Goal: Transaction & Acquisition: Purchase product/service

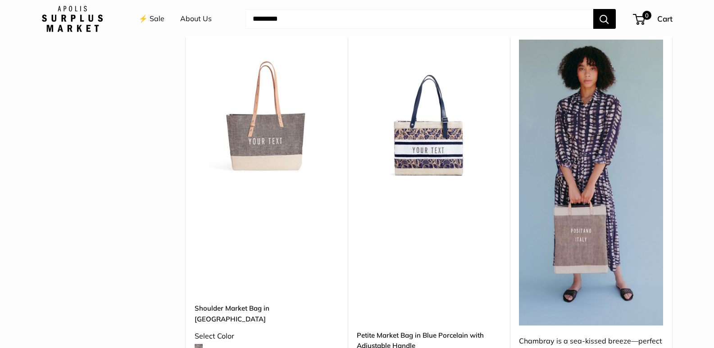
scroll to position [2388, 0]
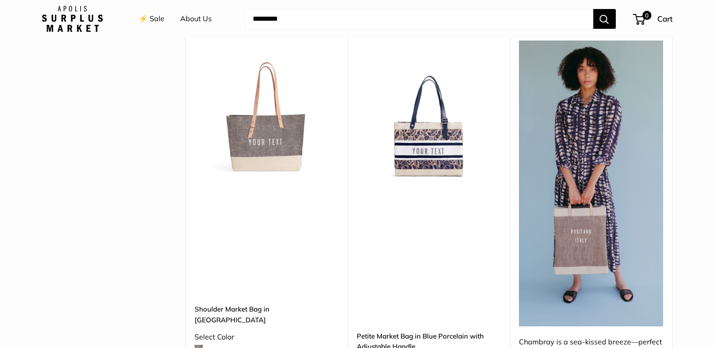
click at [0, 0] on img at bounding box center [0, 0] width 0 height 0
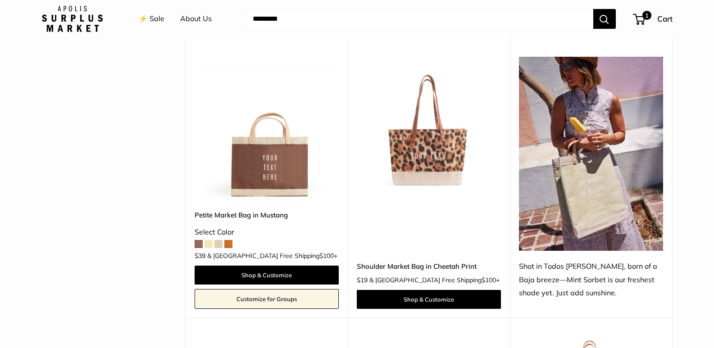
scroll to position [405, 0]
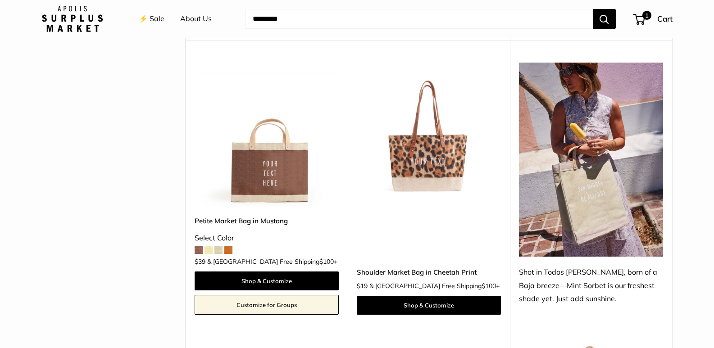
click at [0, 0] on img at bounding box center [0, 0] width 0 height 0
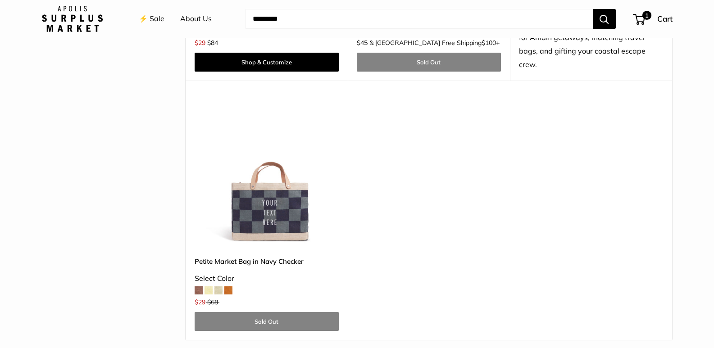
scroll to position [2748, 0]
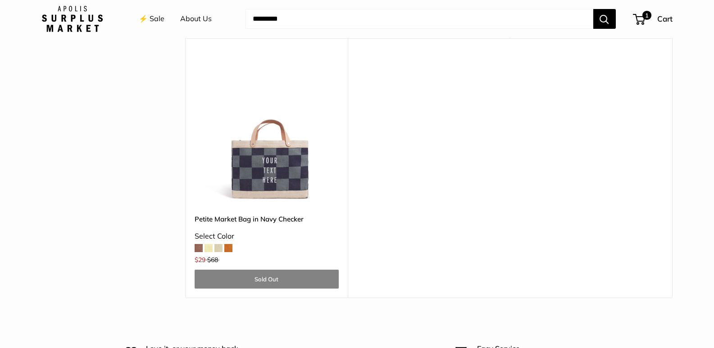
click at [0, 0] on img at bounding box center [0, 0] width 0 height 0
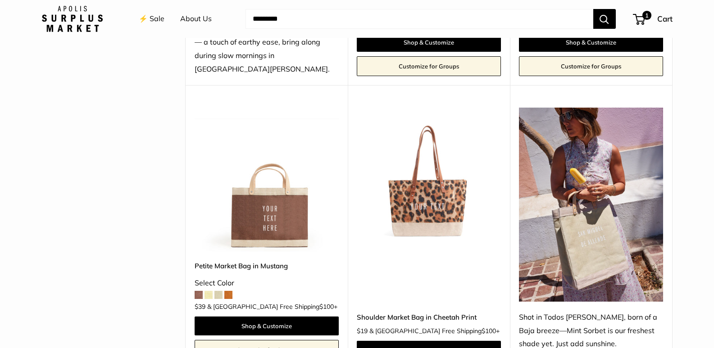
scroll to position [405, 0]
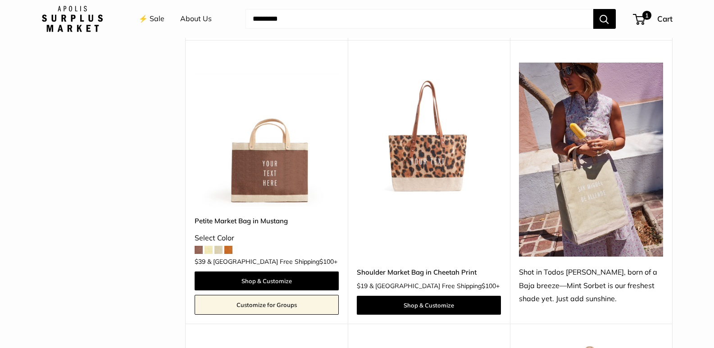
click at [0, 0] on img at bounding box center [0, 0] width 0 height 0
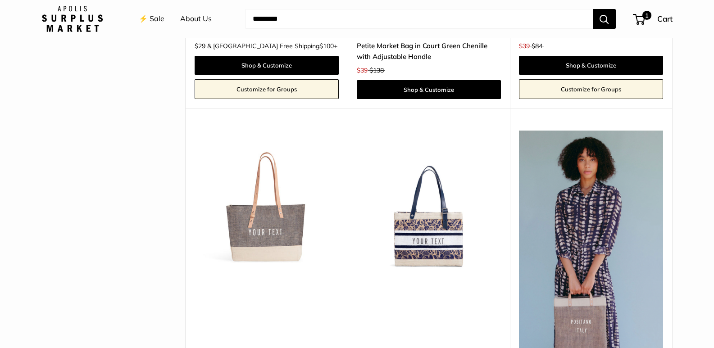
scroll to position [2388, 0]
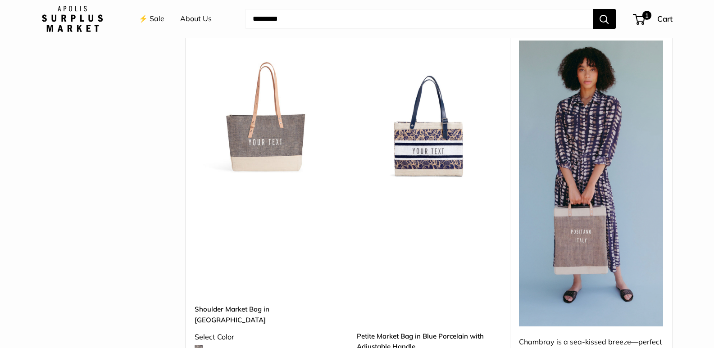
click at [0, 0] on img at bounding box center [0, 0] width 0 height 0
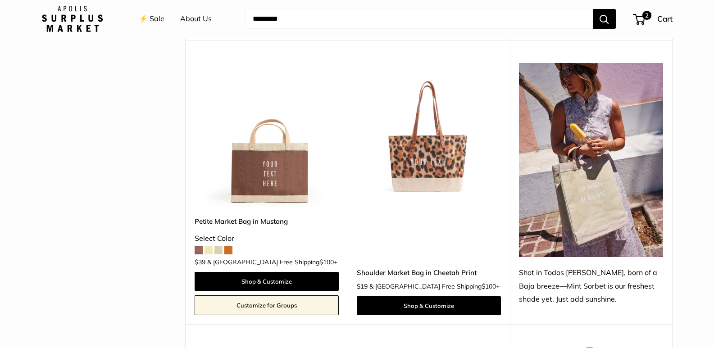
scroll to position [405, 0]
click at [0, 0] on img at bounding box center [0, 0] width 0 height 0
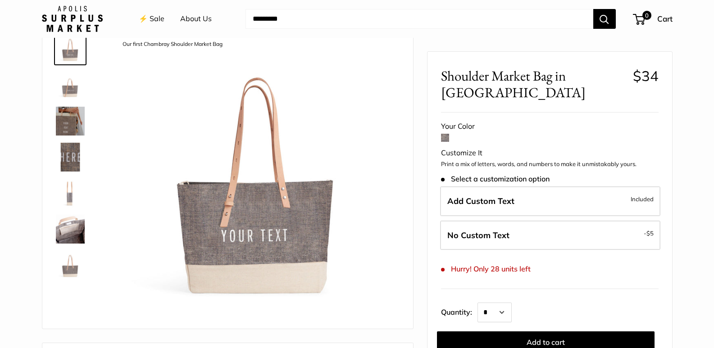
scroll to position [45, 0]
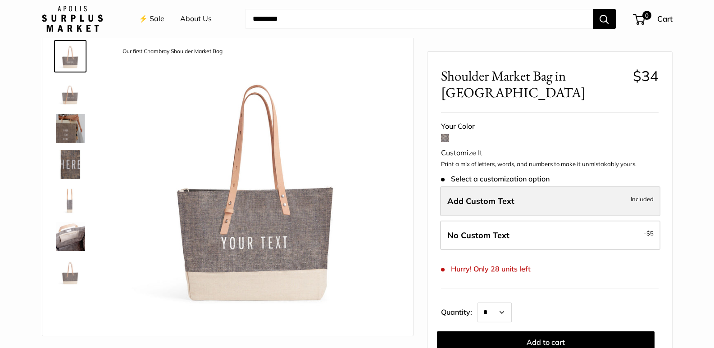
click at [487, 200] on span "Add Custom Text" at bounding box center [480, 201] width 67 height 10
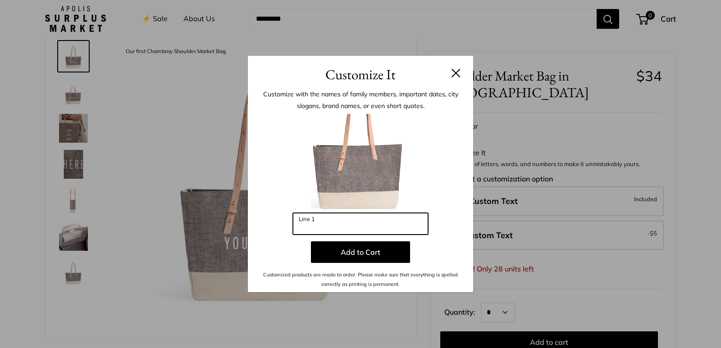
drag, startPoint x: 314, startPoint y: 224, endPoint x: 284, endPoint y: 224, distance: 29.7
click at [284, 224] on div "Enter 10 letters Line 1 Add to Cart Customized products are made to order. Plea…" at bounding box center [360, 201] width 198 height 175
type input "******"
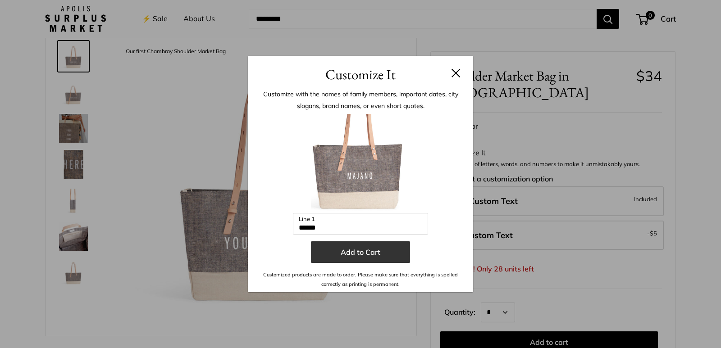
click at [345, 258] on button "Add to Cart" at bounding box center [360, 252] width 99 height 22
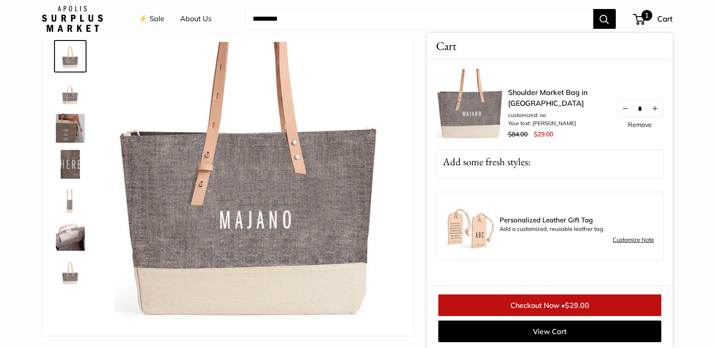
click at [672, 264] on div "Shoulder Market Bag in Chambray customized: no Your text: MAJANO $84.00 $29.00 …" at bounding box center [550, 172] width 246 height 225
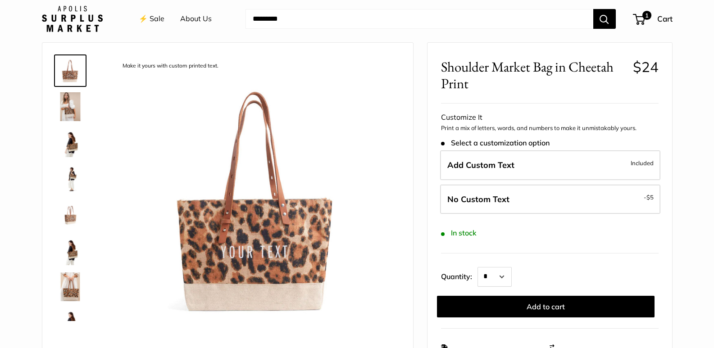
scroll to position [45, 0]
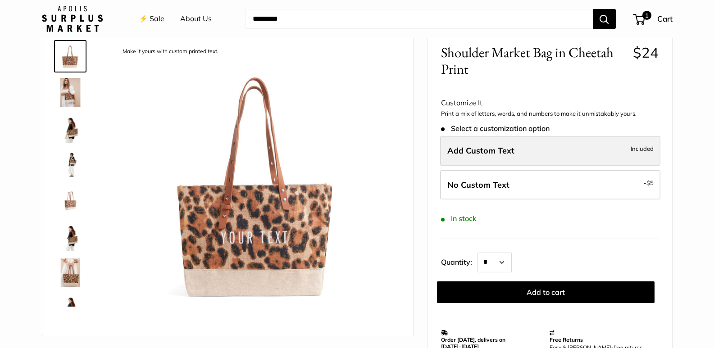
click at [605, 154] on label "Add Custom Text Included" at bounding box center [550, 151] width 220 height 30
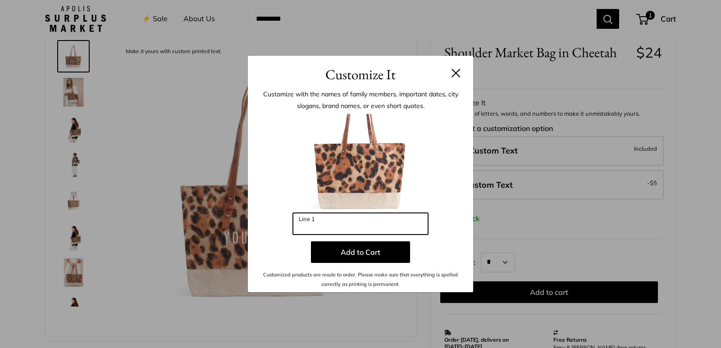
drag, startPoint x: 328, startPoint y: 229, endPoint x: 277, endPoint y: 227, distance: 50.5
click at [277, 227] on div "Enter 10 letters Line 1 Add to Cart Customized products are made to order. Plea…" at bounding box center [360, 201] width 198 height 175
click at [456, 76] on button at bounding box center [455, 72] width 9 height 9
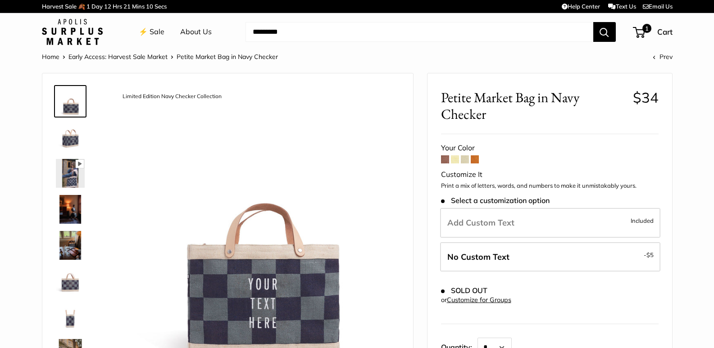
click at [59, 135] on img at bounding box center [70, 137] width 29 height 29
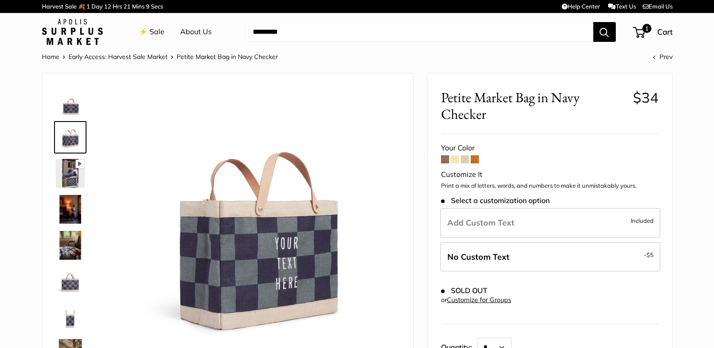
click at [64, 170] on img at bounding box center [70, 173] width 29 height 29
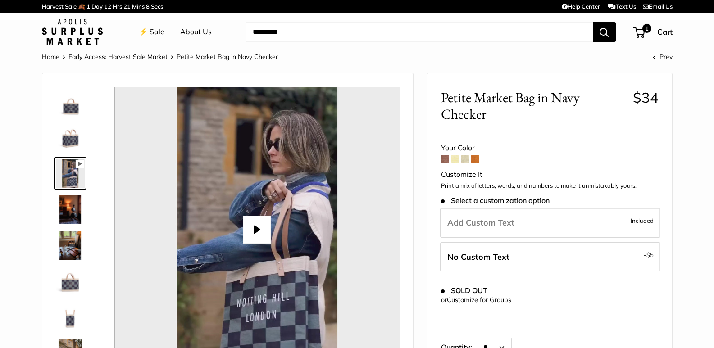
click at [70, 203] on img at bounding box center [70, 209] width 29 height 29
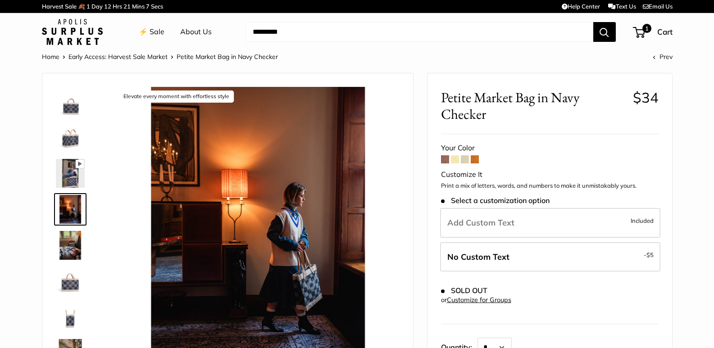
click at [71, 224] on img at bounding box center [70, 209] width 29 height 29
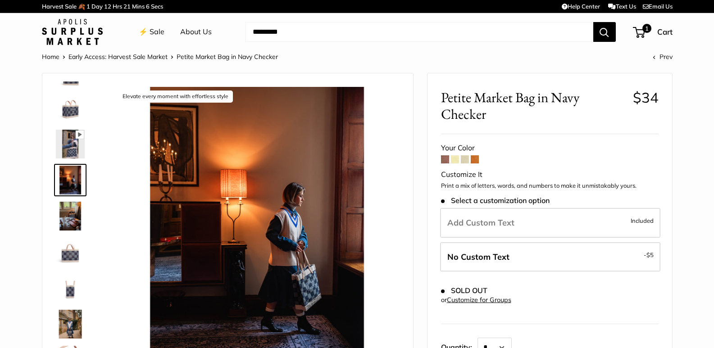
scroll to position [45, 0]
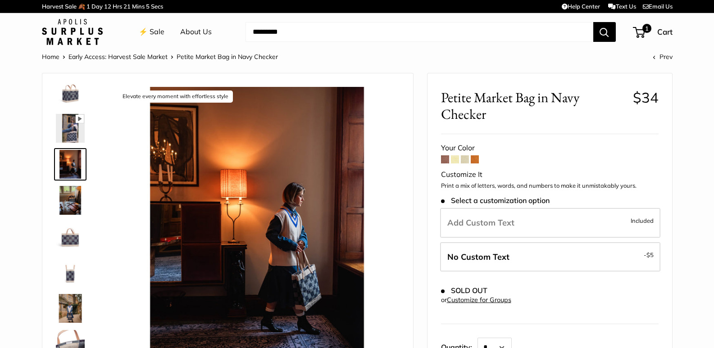
click at [444, 160] on span at bounding box center [445, 159] width 8 height 8
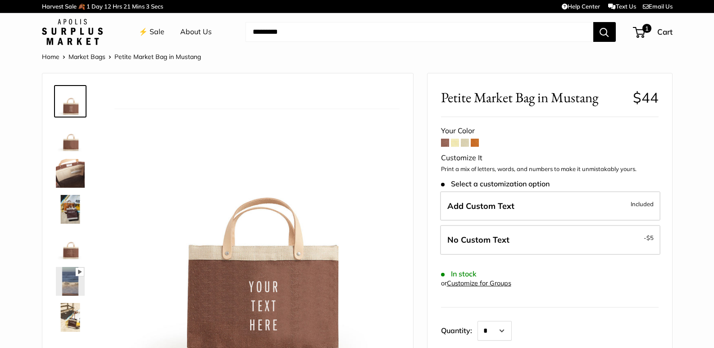
click at [465, 144] on span at bounding box center [465, 143] width 8 height 8
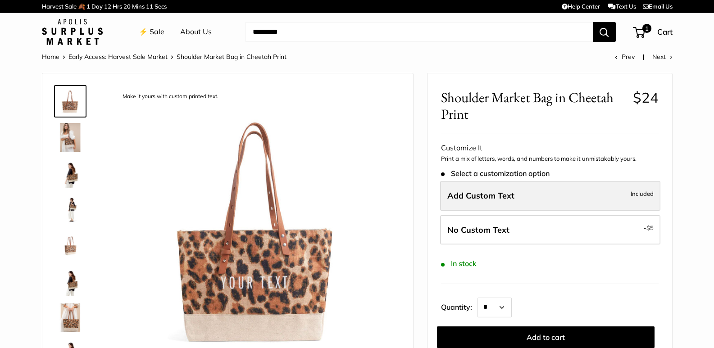
click at [518, 196] on label "Add Custom Text Included" at bounding box center [550, 196] width 220 height 30
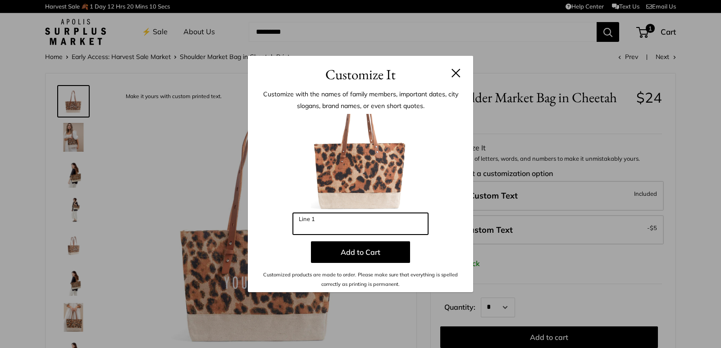
drag, startPoint x: 364, startPoint y: 229, endPoint x: 261, endPoint y: 232, distance: 102.3
click at [261, 232] on div "Enter 10 letters Line 1 Add to Cart Customized products are made to order. Plea…" at bounding box center [360, 201] width 198 height 175
type input "******"
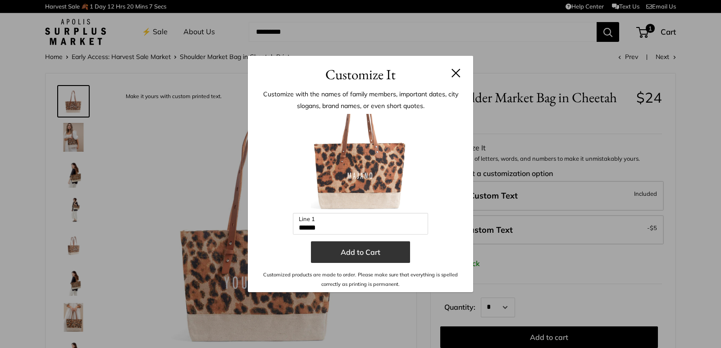
click at [323, 247] on button "Add to Cart" at bounding box center [360, 252] width 99 height 22
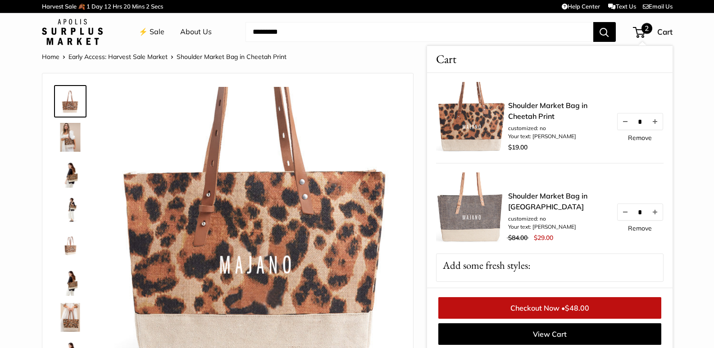
click at [634, 228] on link "Remove" at bounding box center [640, 228] width 24 height 6
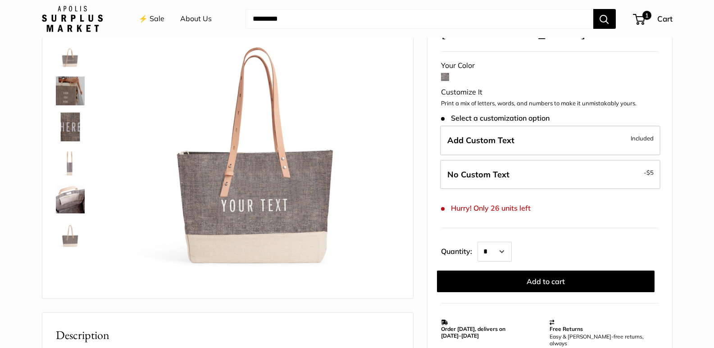
scroll to position [90, 0]
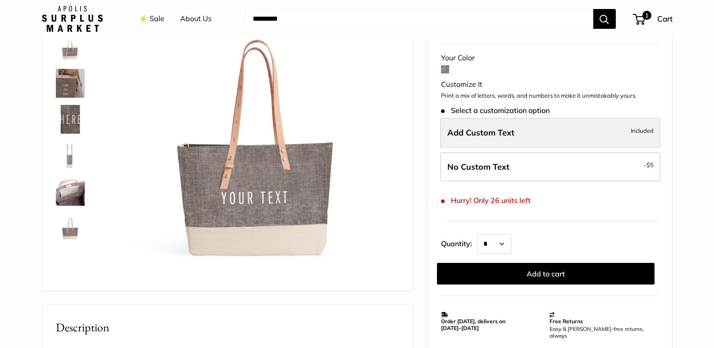
click at [519, 135] on label "Add Custom Text Included" at bounding box center [550, 133] width 220 height 30
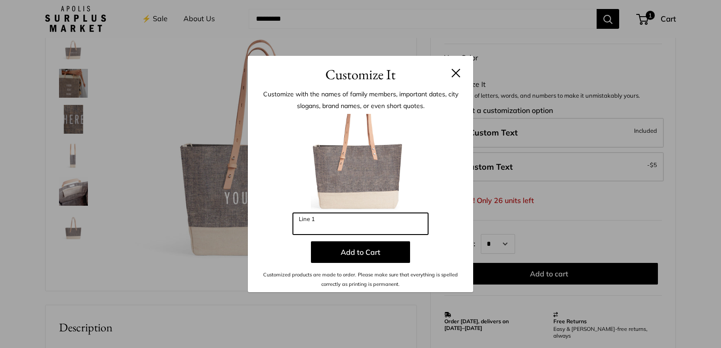
click at [315, 224] on input "Line 1" at bounding box center [360, 224] width 135 height 22
type input "******"
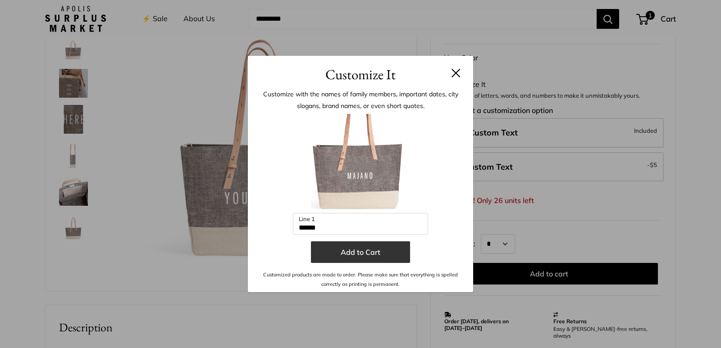
click at [360, 249] on button "Add to Cart" at bounding box center [360, 252] width 99 height 22
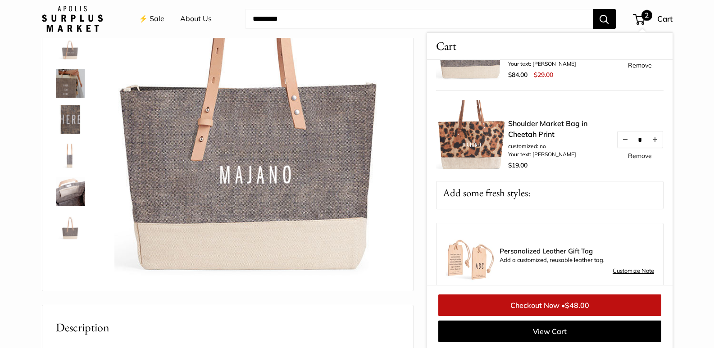
scroll to position [82, 0]
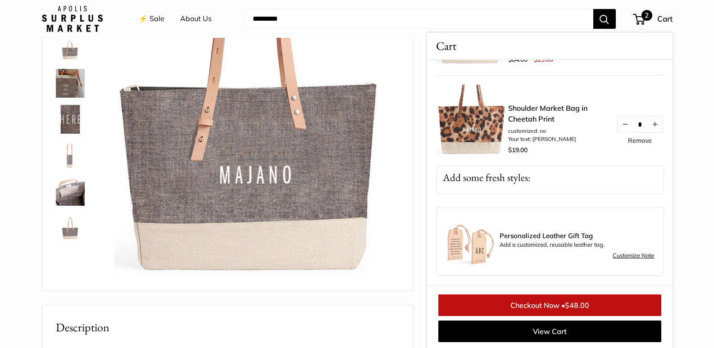
click at [697, 146] on section "Home Early Access: Harvest Sale Market Shoulder Market Bag in Chambray Prev Nex…" at bounding box center [357, 325] width 714 height 729
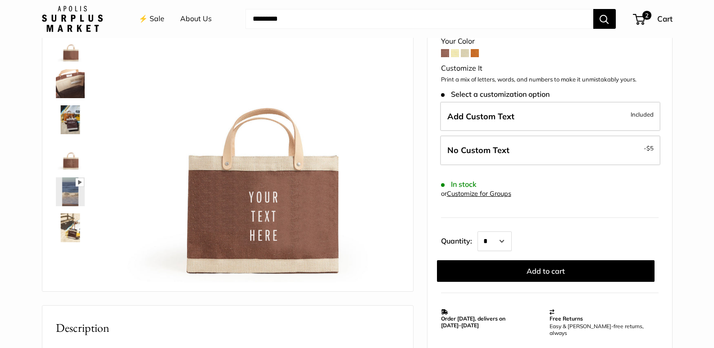
scroll to position [90, 0]
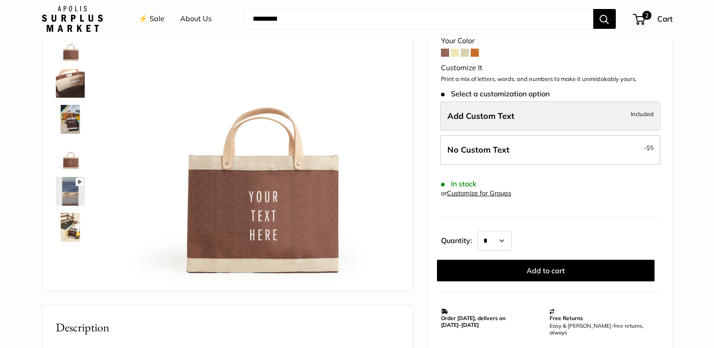
click at [539, 117] on label "Add Custom Text Included" at bounding box center [550, 116] width 220 height 30
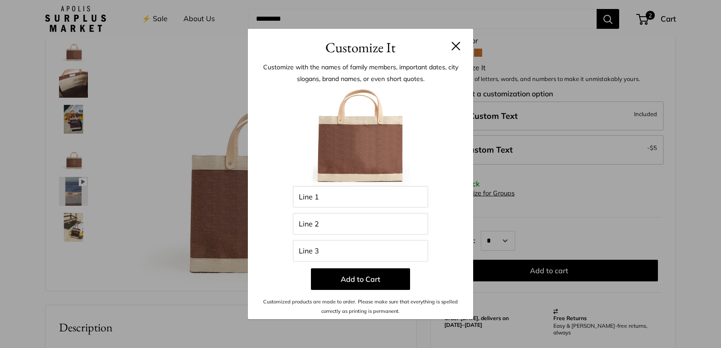
click at [455, 46] on button at bounding box center [455, 45] width 9 height 9
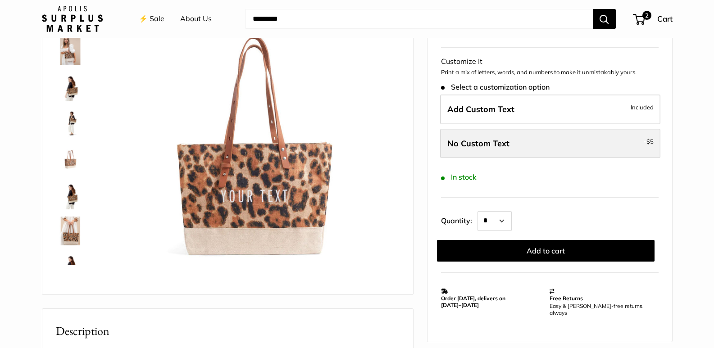
scroll to position [90, 0]
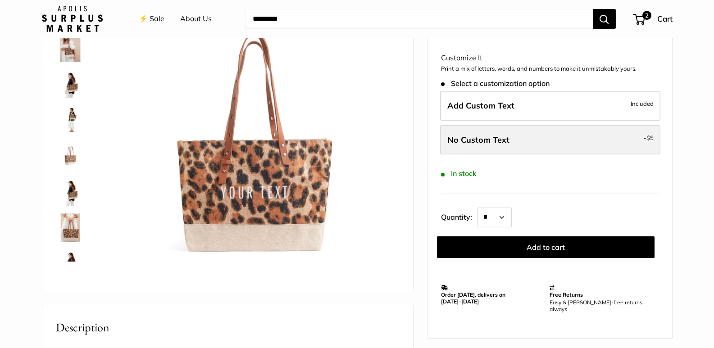
click at [590, 138] on label "No Custom Text - $5" at bounding box center [550, 140] width 220 height 30
click at [521, 140] on label "No Custom Text - $5" at bounding box center [550, 140] width 220 height 30
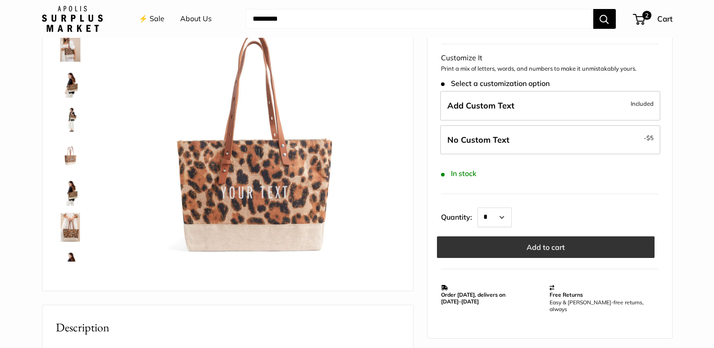
click at [541, 247] on button "Add to cart" at bounding box center [546, 248] width 218 height 22
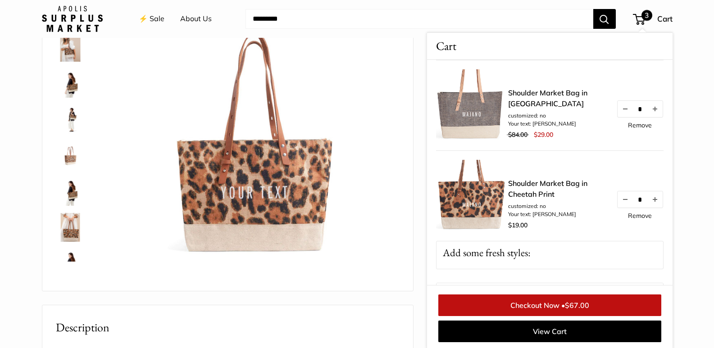
click at [706, 187] on section "Home Early Access: Harvest Sale Market Shoulder Market Bag in Cheetah Print Pre…" at bounding box center [357, 325] width 714 height 729
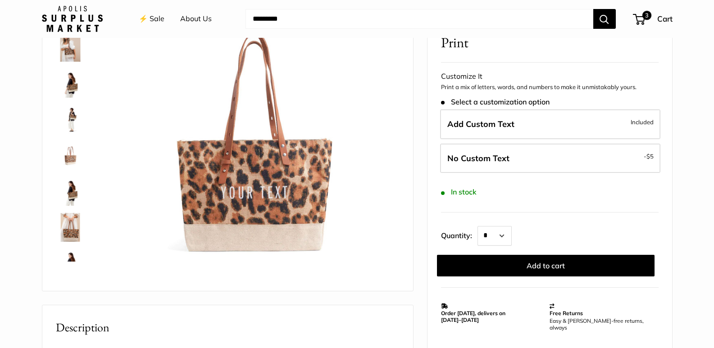
scroll to position [0, 0]
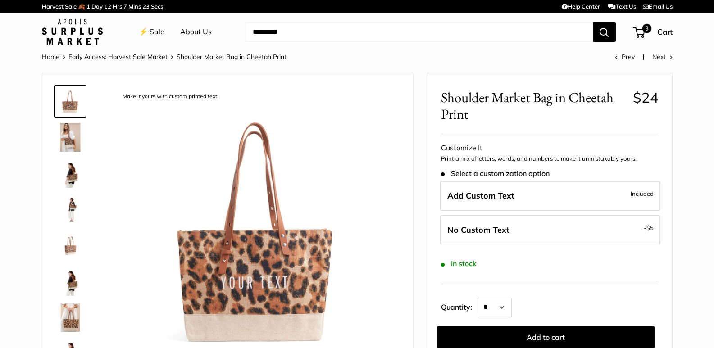
click at [646, 24] on span "3" at bounding box center [646, 28] width 11 height 11
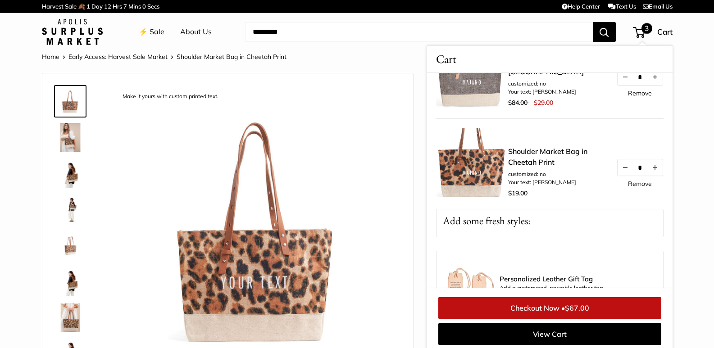
scroll to position [90, 0]
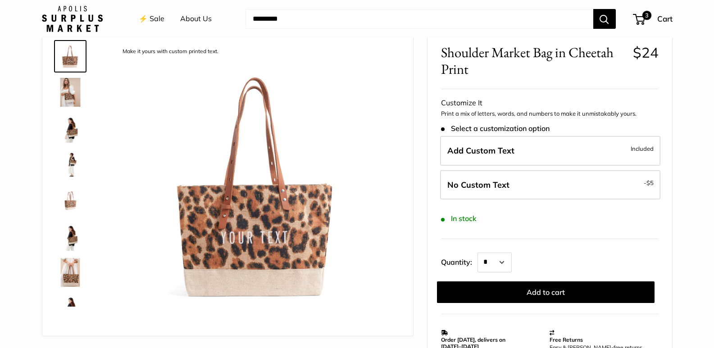
scroll to position [0, 0]
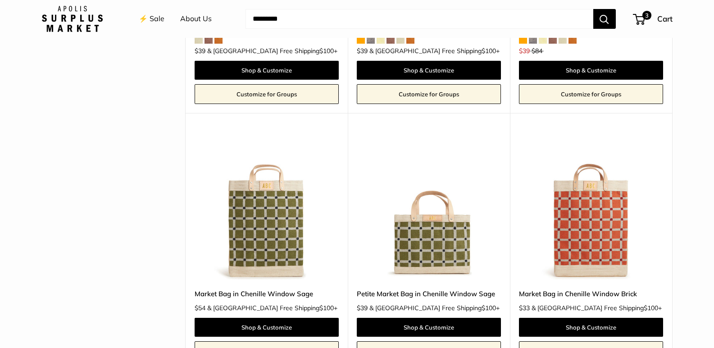
scroll to position [1802, 0]
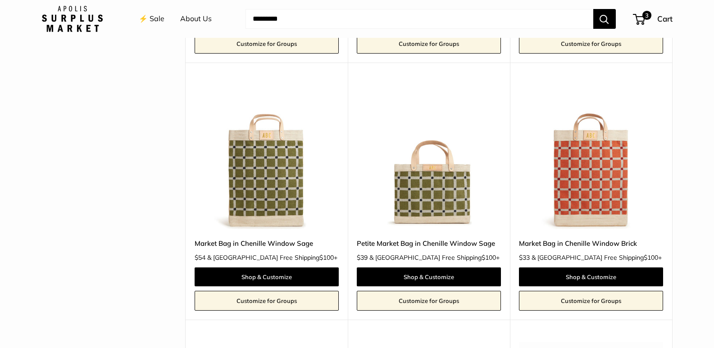
click at [0, 0] on img at bounding box center [0, 0] width 0 height 0
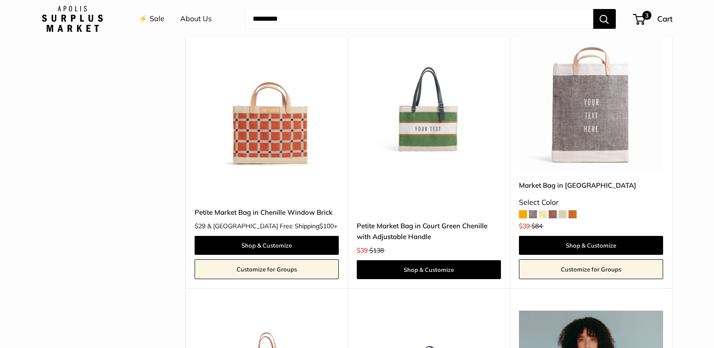
scroll to position [2072, 0]
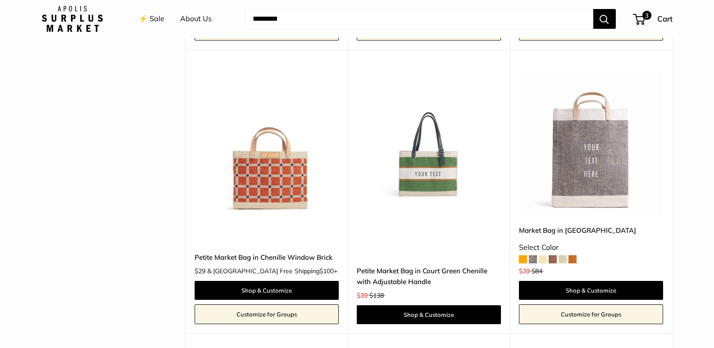
click at [0, 0] on img at bounding box center [0, 0] width 0 height 0
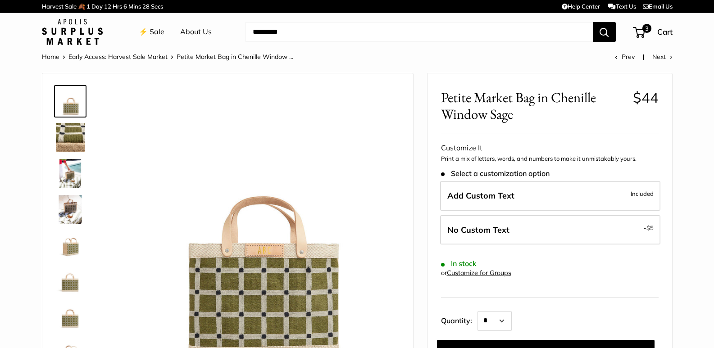
click at [78, 139] on img at bounding box center [70, 137] width 29 height 29
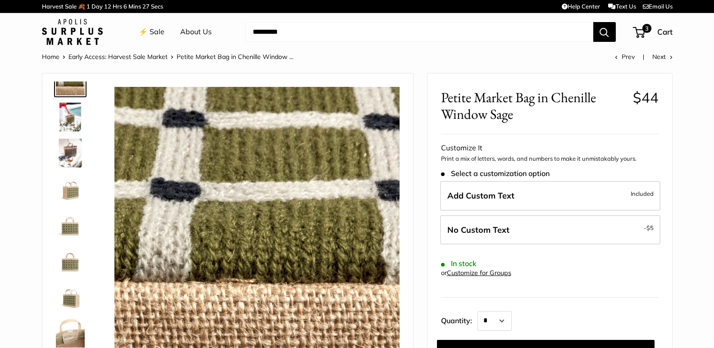
scroll to position [58, 0]
click at [70, 114] on img at bounding box center [70, 115] width 29 height 29
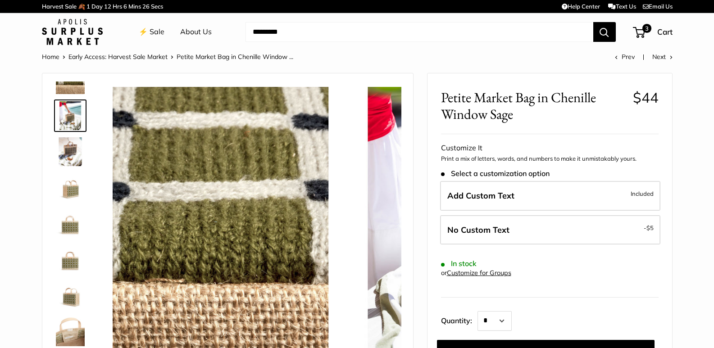
scroll to position [0, 0]
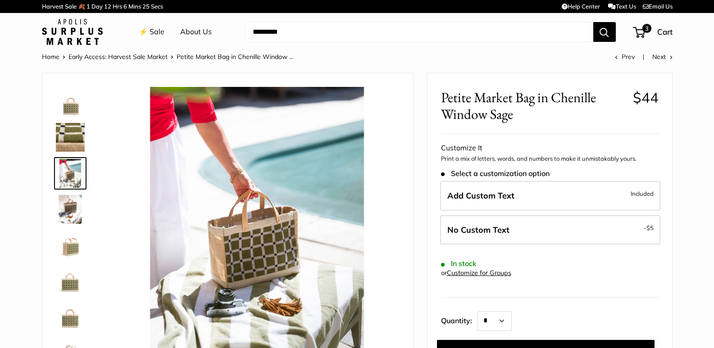
click at [63, 174] on img at bounding box center [70, 173] width 29 height 29
click at [63, 216] on img at bounding box center [70, 209] width 29 height 29
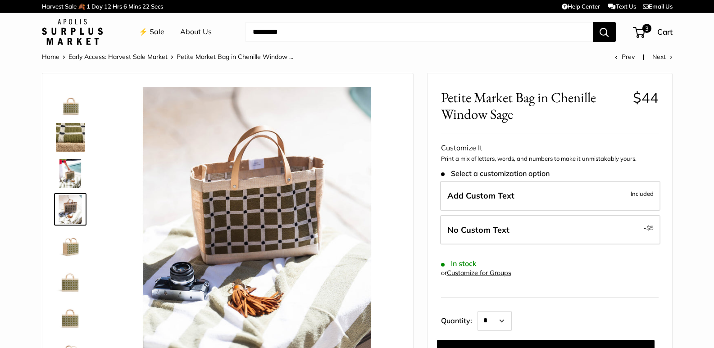
click at [68, 238] on img at bounding box center [70, 245] width 29 height 29
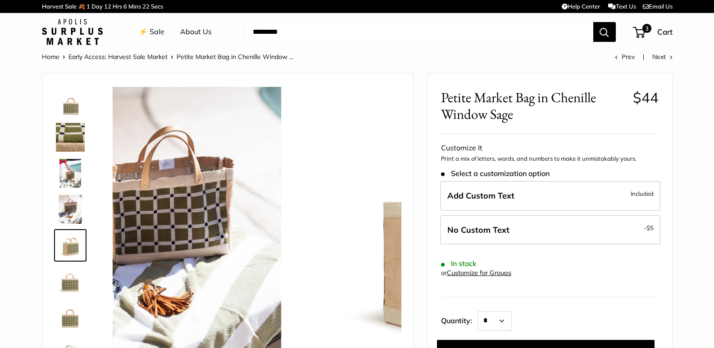
scroll to position [28, 0]
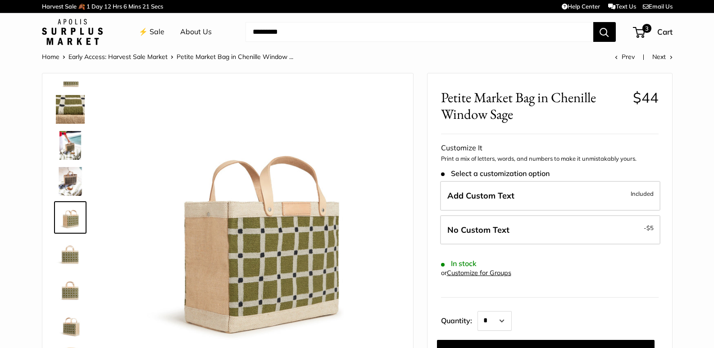
click at [70, 256] on img at bounding box center [70, 253] width 29 height 29
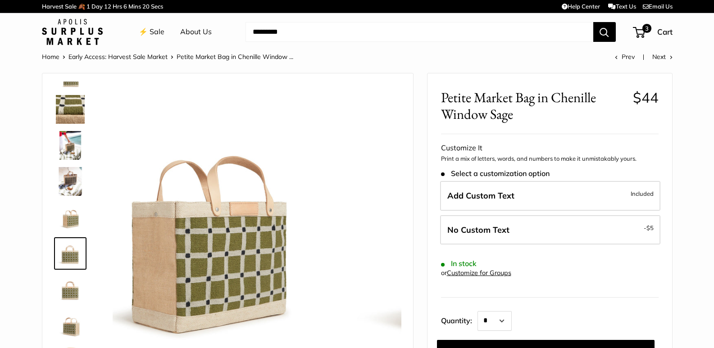
scroll to position [58, 0]
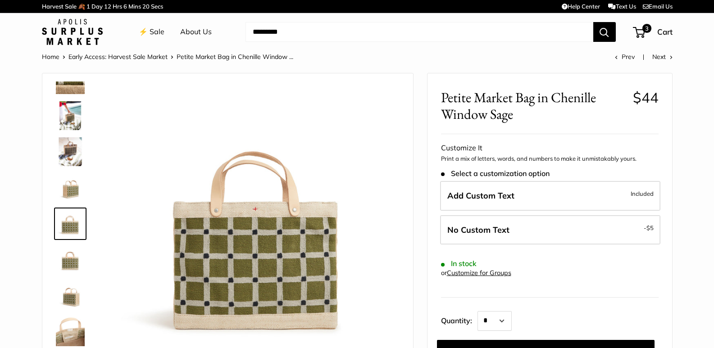
click at [69, 273] on img at bounding box center [70, 260] width 29 height 29
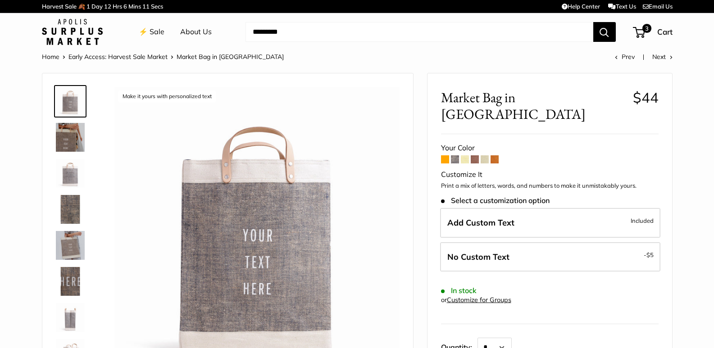
click at [77, 141] on img at bounding box center [70, 137] width 29 height 29
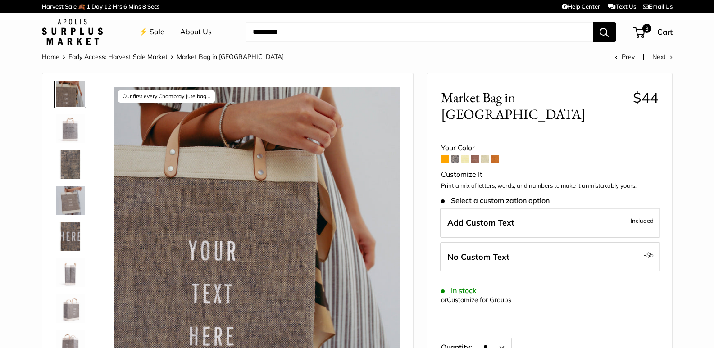
click at [69, 137] on img at bounding box center [70, 128] width 29 height 29
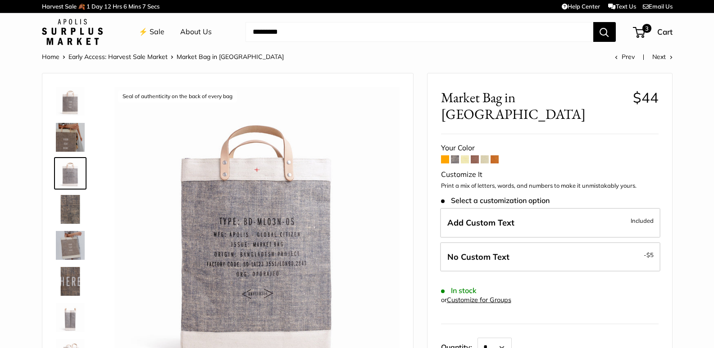
click at [64, 165] on img at bounding box center [70, 173] width 29 height 29
click at [68, 201] on img at bounding box center [70, 209] width 29 height 29
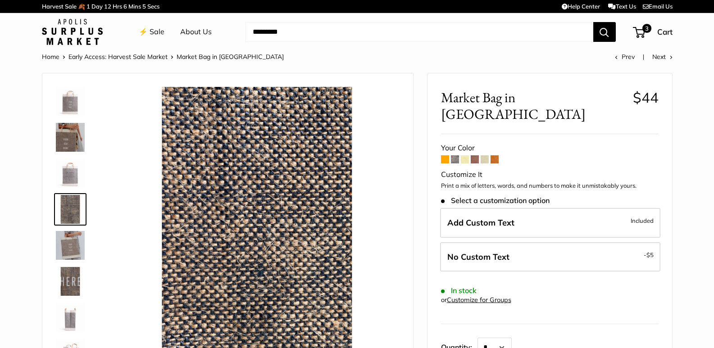
click at [69, 244] on img at bounding box center [70, 245] width 29 height 29
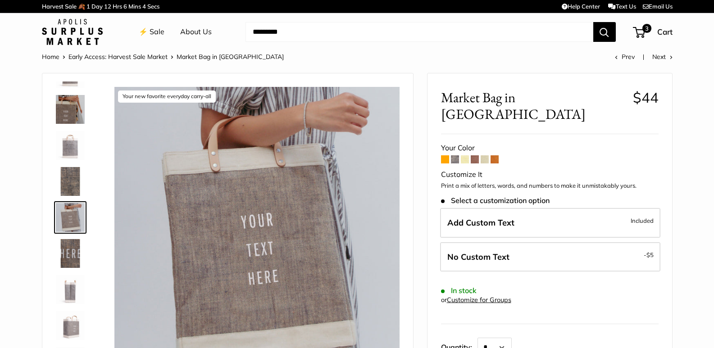
click at [65, 276] on img at bounding box center [70, 289] width 29 height 29
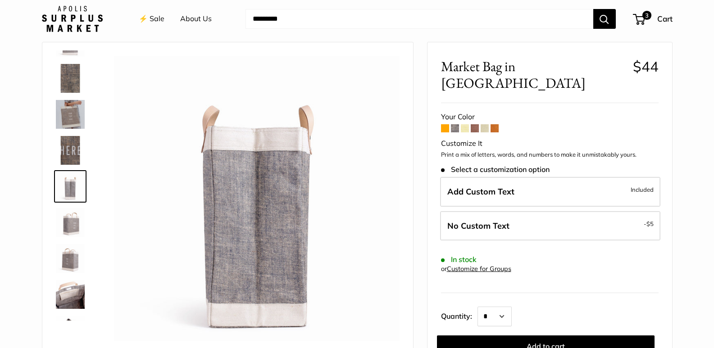
scroll to position [90, 0]
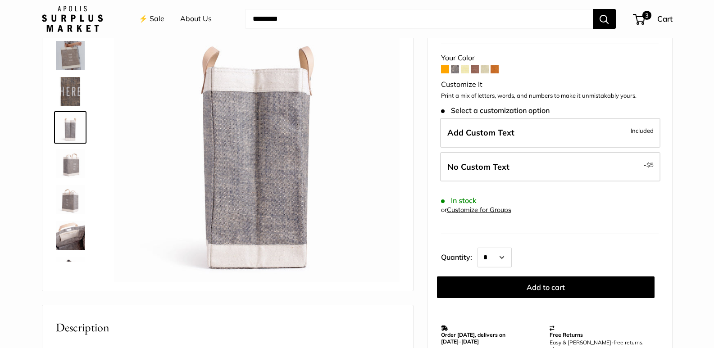
click at [70, 169] on img at bounding box center [70, 163] width 29 height 29
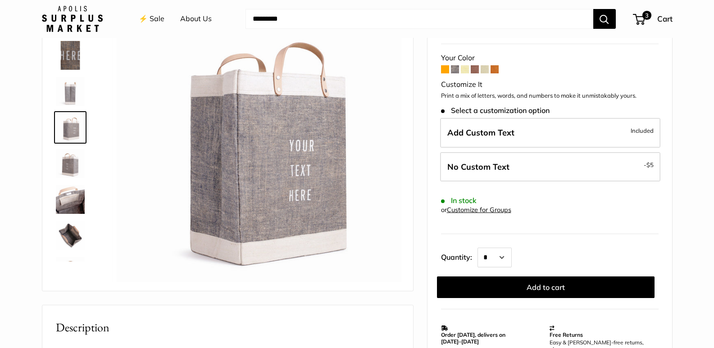
click at [72, 178] on img at bounding box center [70, 163] width 29 height 29
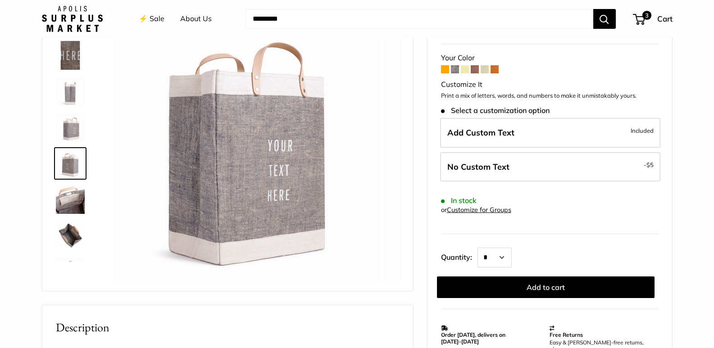
scroll to position [166, 0]
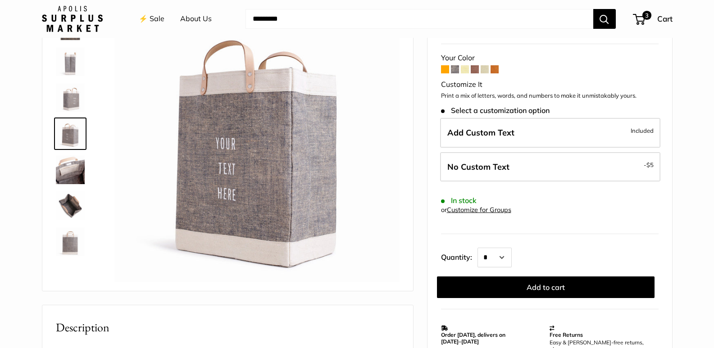
click at [61, 173] on img at bounding box center [70, 169] width 29 height 29
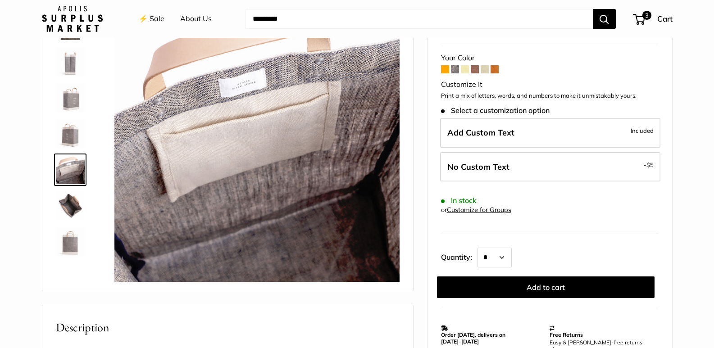
click at [68, 196] on img at bounding box center [70, 205] width 29 height 29
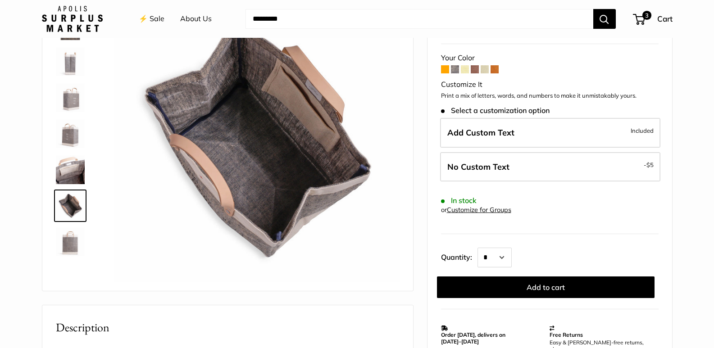
click at [70, 246] on img at bounding box center [70, 241] width 29 height 29
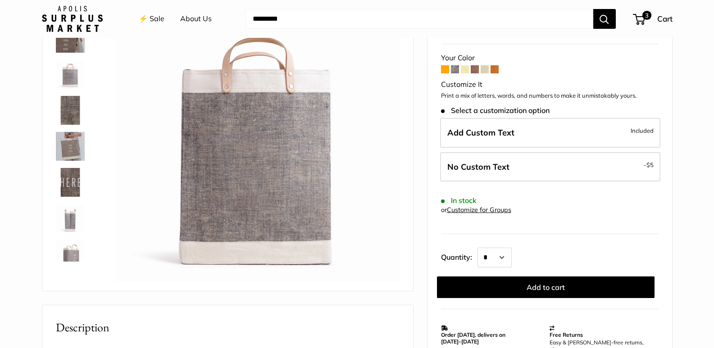
scroll to position [0, 0]
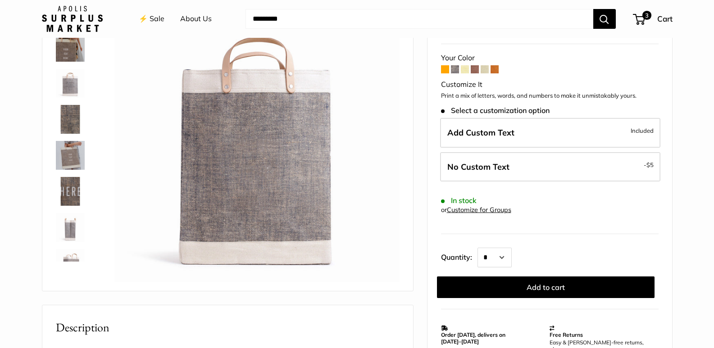
click at [68, 62] on link at bounding box center [70, 47] width 32 height 32
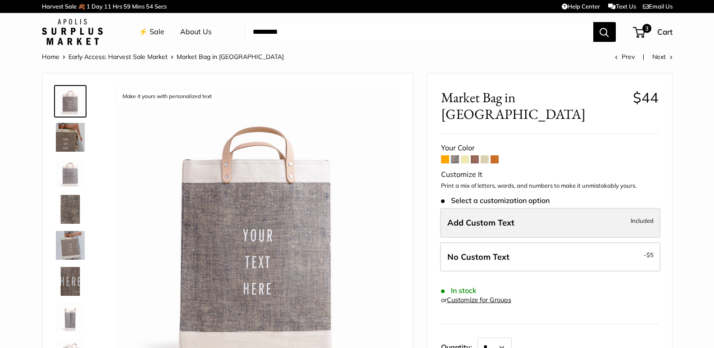
click at [513, 218] on span "Add Custom Text" at bounding box center [480, 223] width 67 height 10
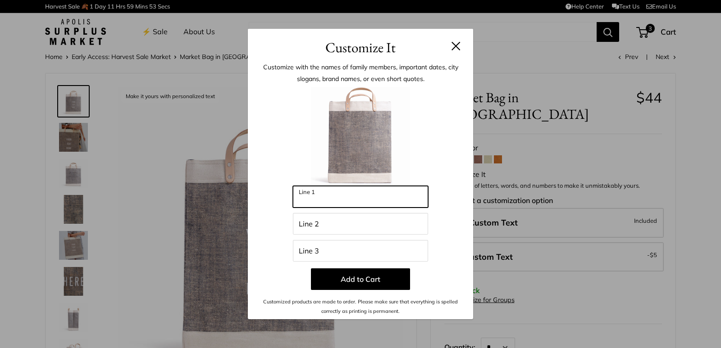
click at [402, 199] on input "Line 1" at bounding box center [360, 197] width 135 height 22
type input "***"
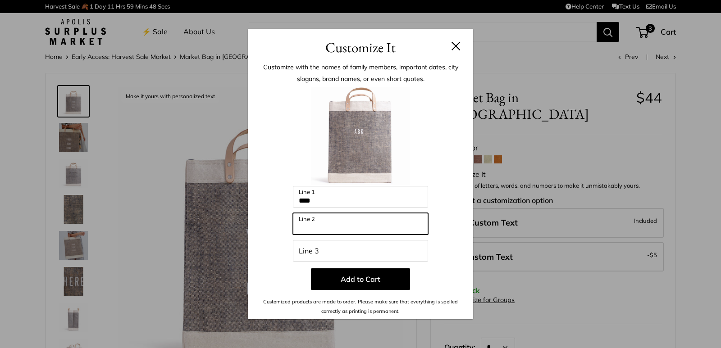
click at [379, 222] on input "Line 2" at bounding box center [360, 224] width 135 height 22
type input "****"
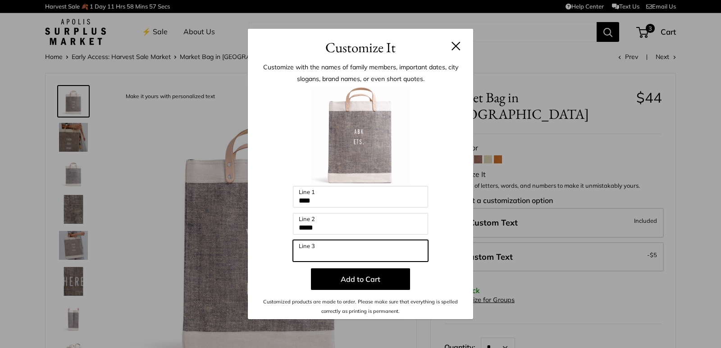
click at [346, 257] on input "Line 3" at bounding box center [360, 251] width 135 height 22
type input "****"
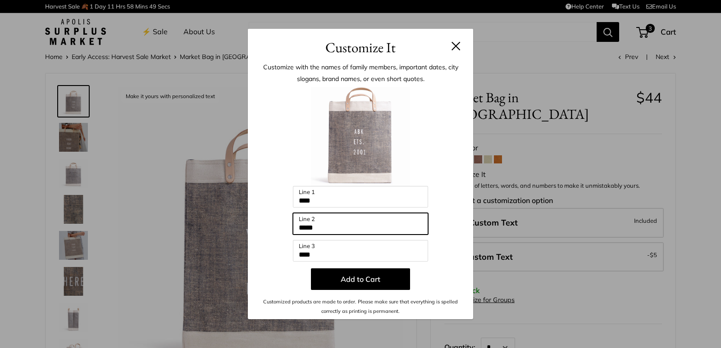
click at [325, 227] on input "****" at bounding box center [360, 224] width 135 height 22
type input "****"
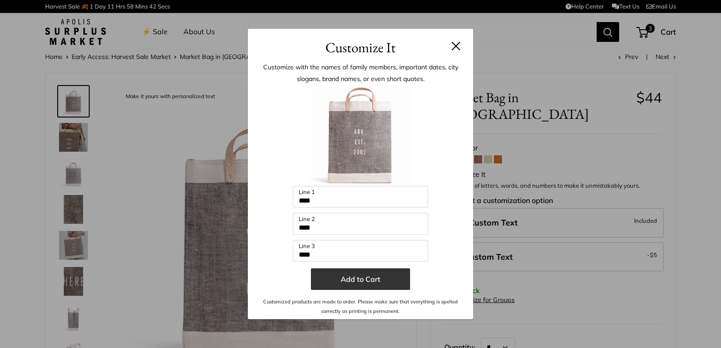
click at [388, 280] on button "Add to Cart" at bounding box center [360, 279] width 99 height 22
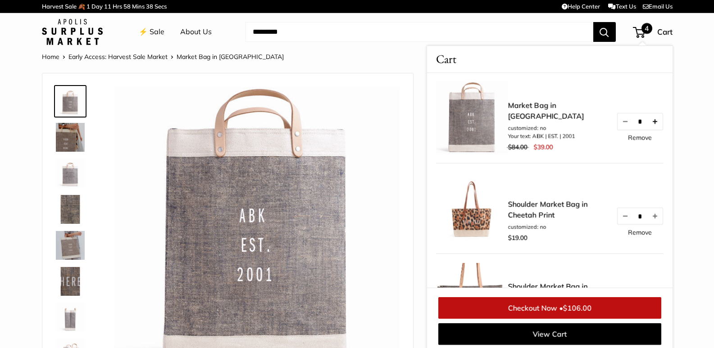
click at [651, 123] on button "Increase quantity by 1" at bounding box center [654, 122] width 15 height 16
click at [649, 126] on button "Increase quantity by 1" at bounding box center [654, 122] width 15 height 16
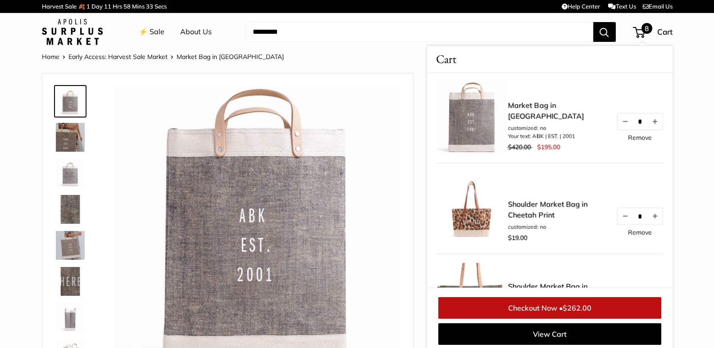
click at [649, 126] on button "Increase quantity by 1" at bounding box center [654, 122] width 15 height 16
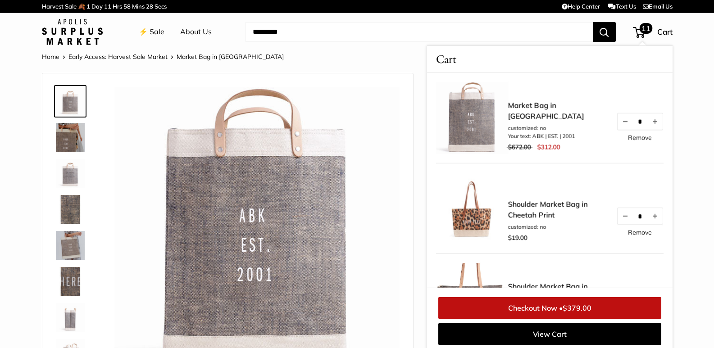
click at [649, 126] on button "Increase quantity by 1" at bounding box center [654, 122] width 15 height 16
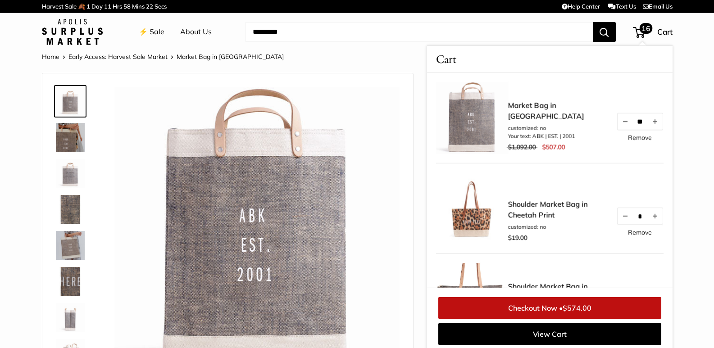
click at [649, 126] on button "Increase quantity by 1" at bounding box center [654, 122] width 15 height 16
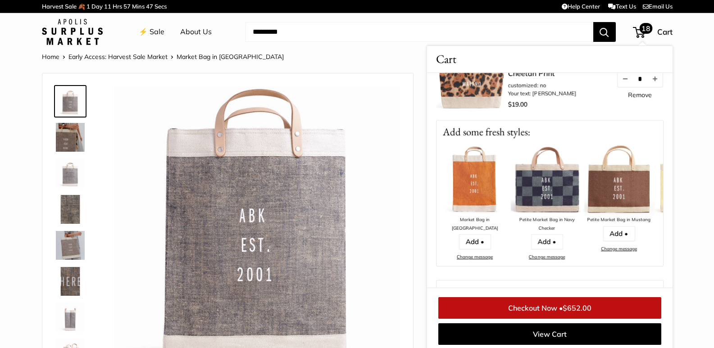
scroll to position [315, 0]
click at [537, 180] on img at bounding box center [547, 179] width 72 height 72
click at [625, 232] on link "Add •" at bounding box center [619, 232] width 32 height 15
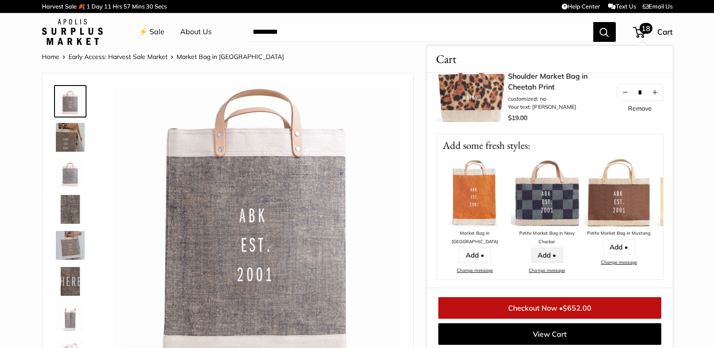
click at [547, 259] on link "Add •" at bounding box center [547, 255] width 32 height 15
click at [548, 258] on link "Add •" at bounding box center [547, 255] width 32 height 15
click at [540, 215] on img at bounding box center [547, 193] width 72 height 72
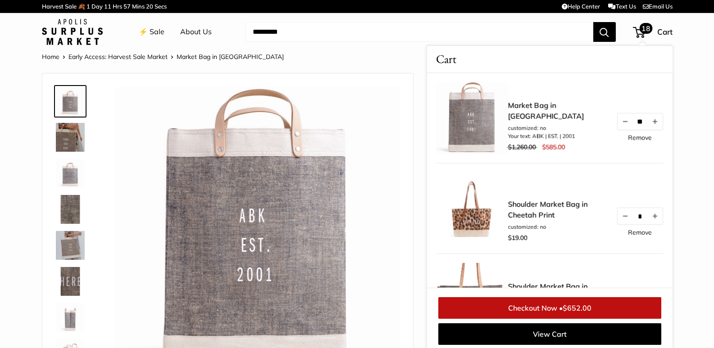
click at [81, 56] on link "Early Access: Harvest Sale Market" at bounding box center [117, 57] width 99 height 8
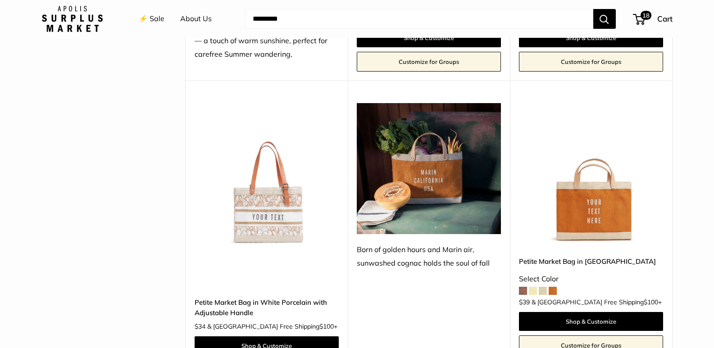
scroll to position [1261, 0]
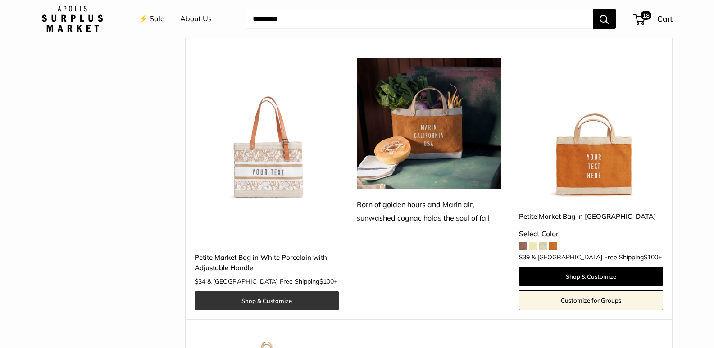
click at [271, 291] on link "Shop & Customize" at bounding box center [267, 300] width 144 height 19
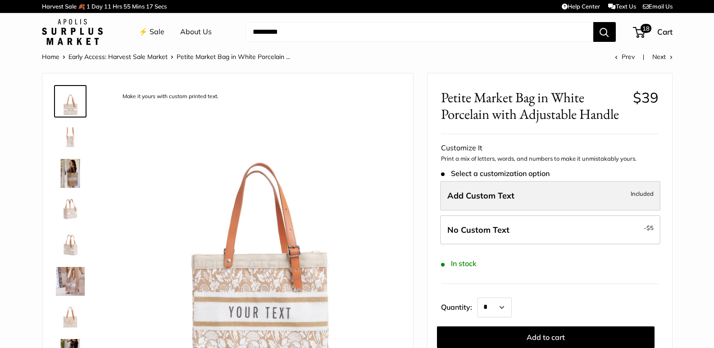
click at [569, 189] on label "Add Custom Text Included" at bounding box center [550, 196] width 220 height 30
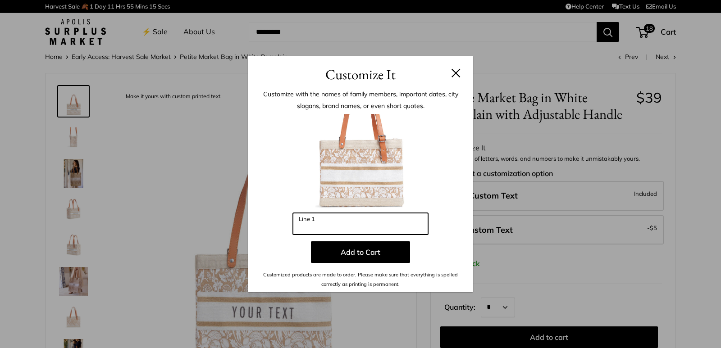
click at [311, 225] on input "Line 1" at bounding box center [360, 224] width 135 height 22
type input "**"
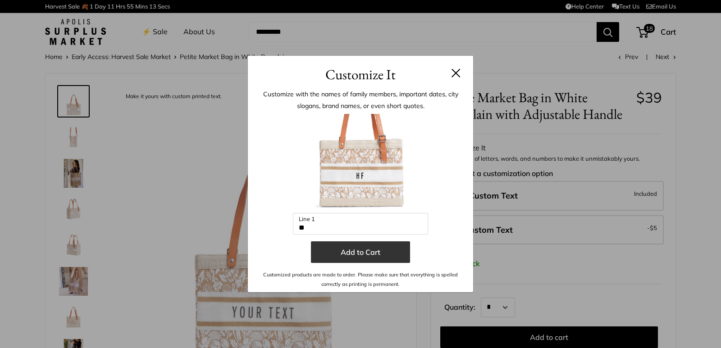
click at [338, 253] on button "Add to Cart" at bounding box center [360, 252] width 99 height 22
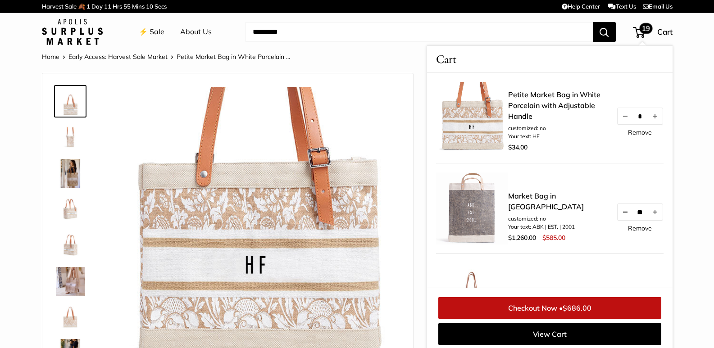
click at [617, 218] on button "Decrease quantity by 1" at bounding box center [624, 212] width 15 height 16
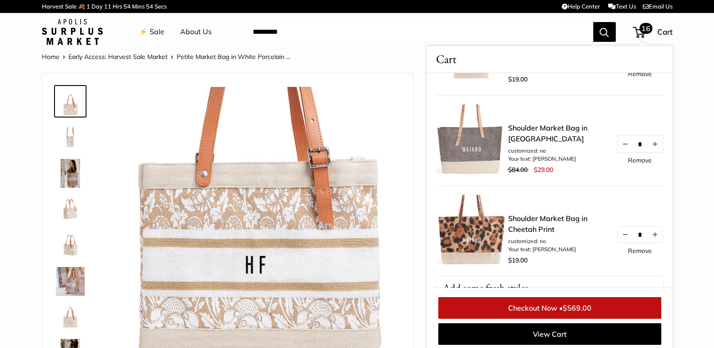
scroll to position [270, 0]
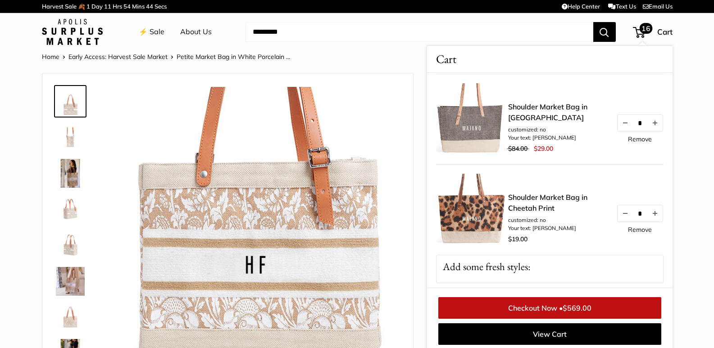
click at [632, 229] on link "Remove" at bounding box center [640, 230] width 24 height 6
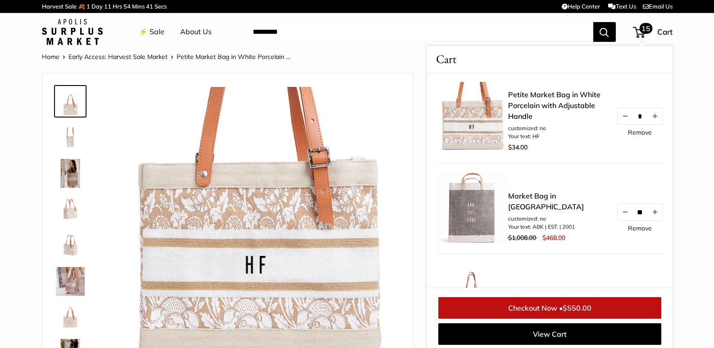
scroll to position [4, 0]
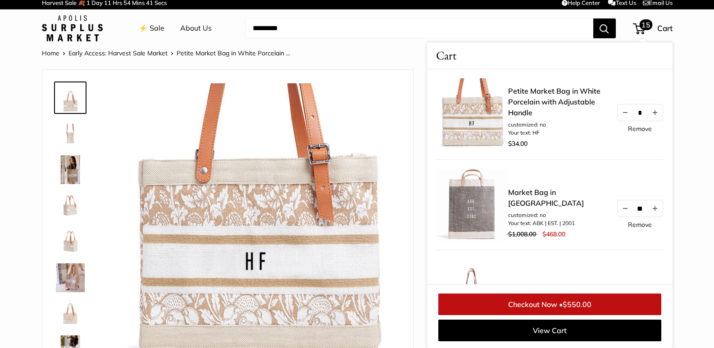
click at [125, 58] on li "Early Access: Harvest Sale Market" at bounding box center [122, 53] width 108 height 12
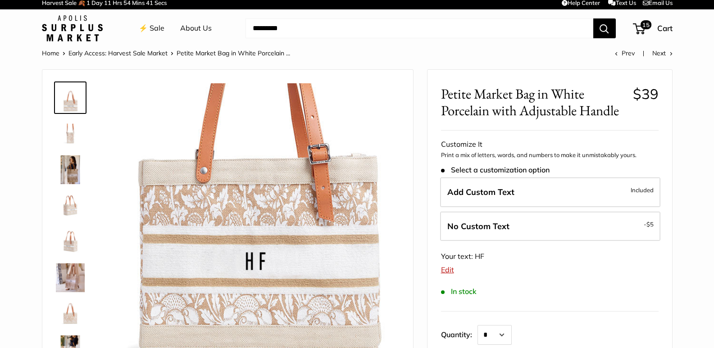
click at [125, 56] on link "Early Access: Harvest Sale Market" at bounding box center [117, 53] width 99 height 8
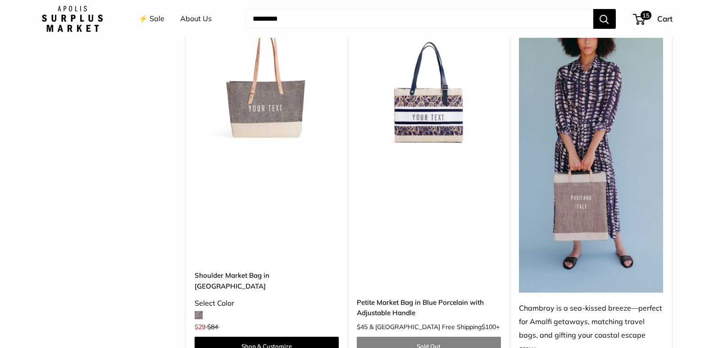
scroll to position [2433, 0]
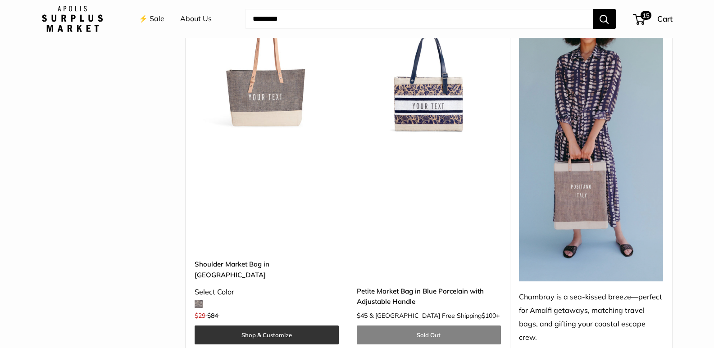
click at [268, 326] on link "Shop & Customize" at bounding box center [267, 335] width 144 height 19
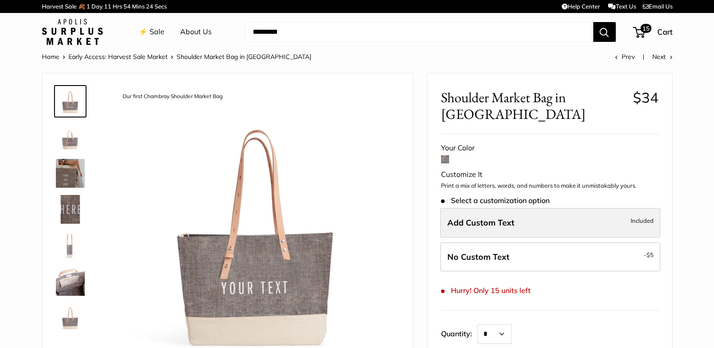
click at [515, 220] on label "Add Custom Text Included" at bounding box center [550, 223] width 220 height 30
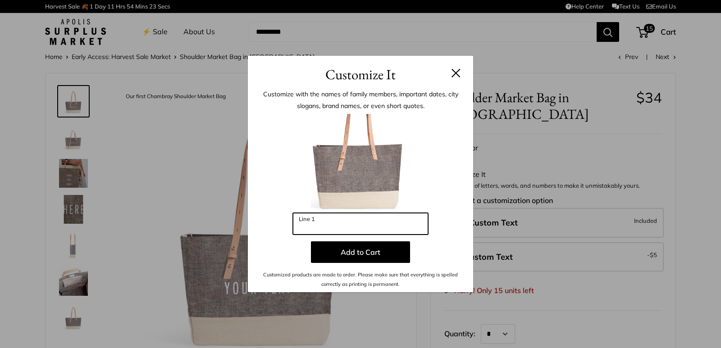
click at [329, 220] on input "Line 1" at bounding box center [360, 224] width 135 height 22
type input "****"
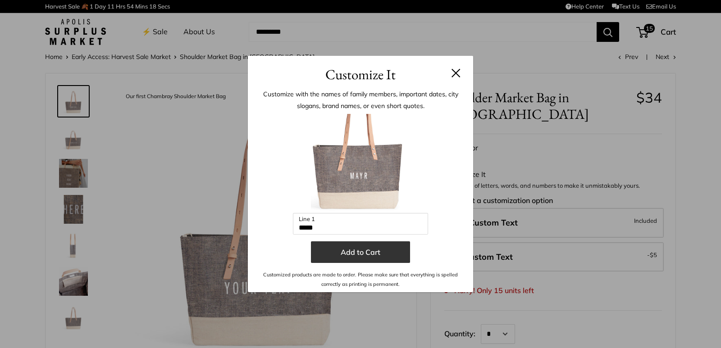
click at [349, 254] on button "Add to Cart" at bounding box center [360, 252] width 99 height 22
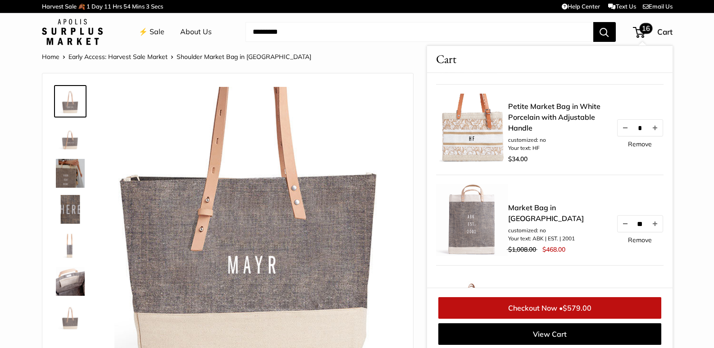
scroll to position [90, 0]
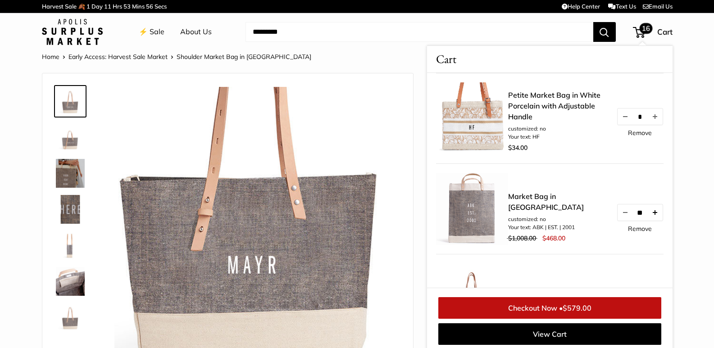
click at [649, 220] on button "Increase quantity by 1" at bounding box center [654, 213] width 15 height 16
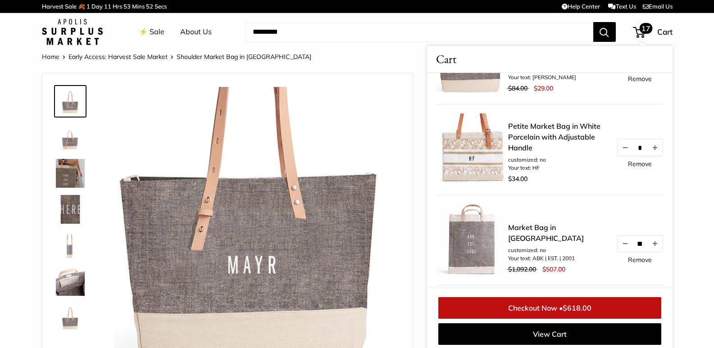
scroll to position [135, 0]
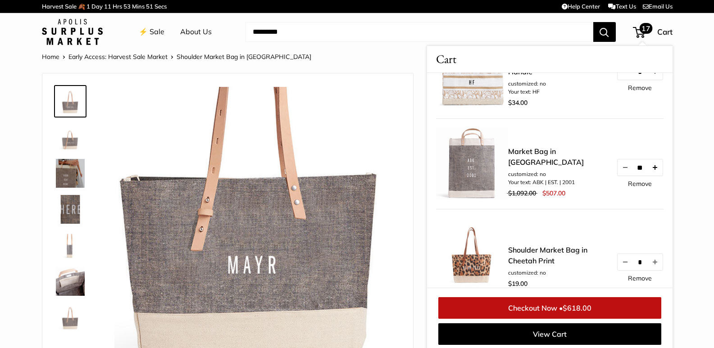
click at [647, 172] on button "Increase quantity by 1" at bounding box center [654, 167] width 15 height 16
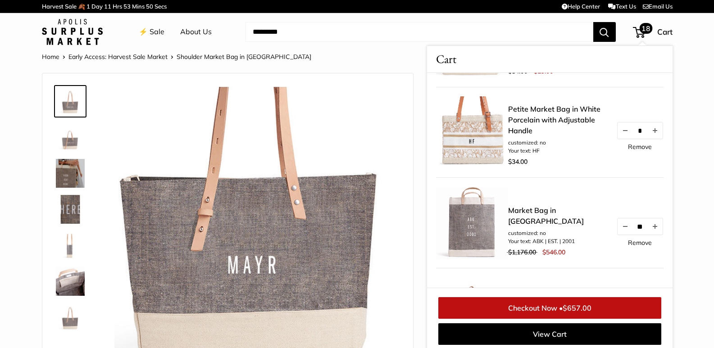
scroll to position [180, 0]
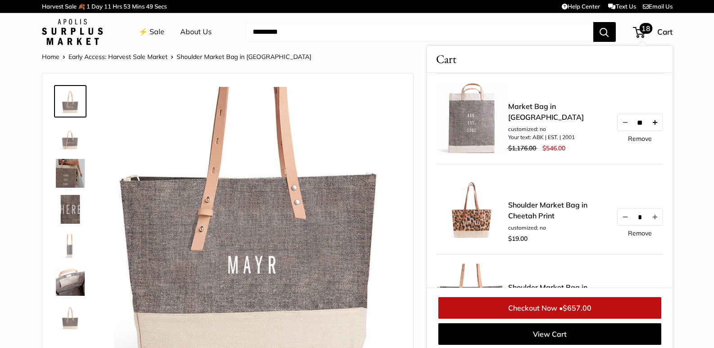
click at [649, 125] on button "Increase quantity by 1" at bounding box center [654, 122] width 15 height 16
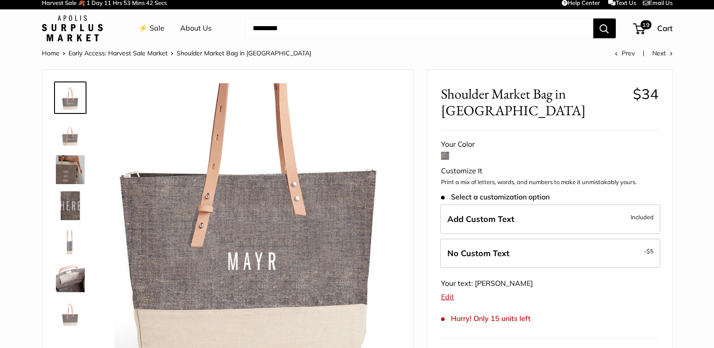
click at [104, 56] on link "Early Access: Harvest Sale Market" at bounding box center [117, 53] width 99 height 8
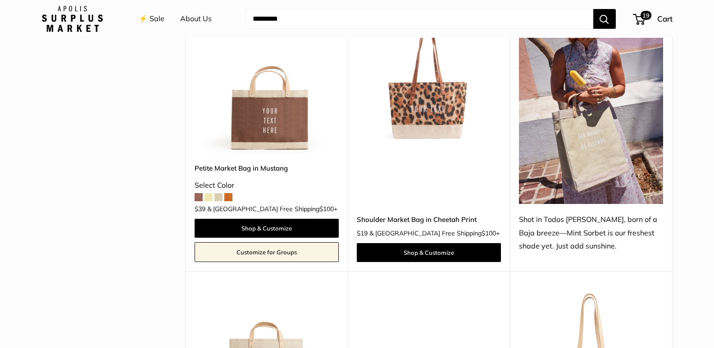
scroll to position [450, 0]
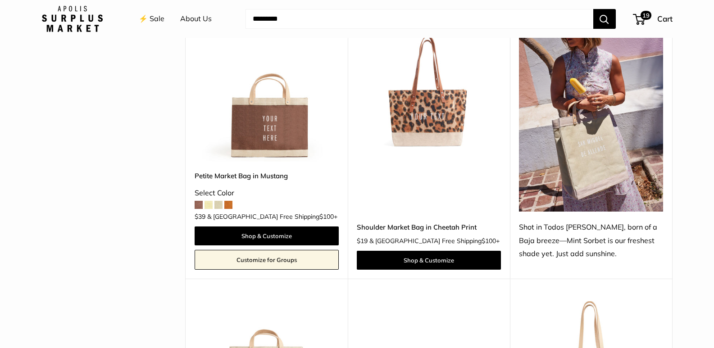
click at [0, 0] on img at bounding box center [0, 0] width 0 height 0
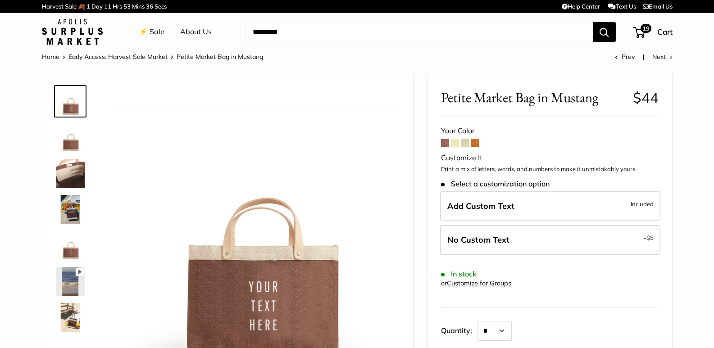
scroll to position [45, 0]
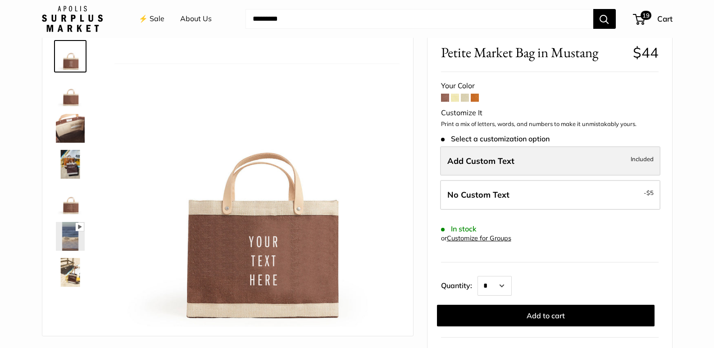
click at [509, 155] on label "Add Custom Text Included" at bounding box center [550, 161] width 220 height 30
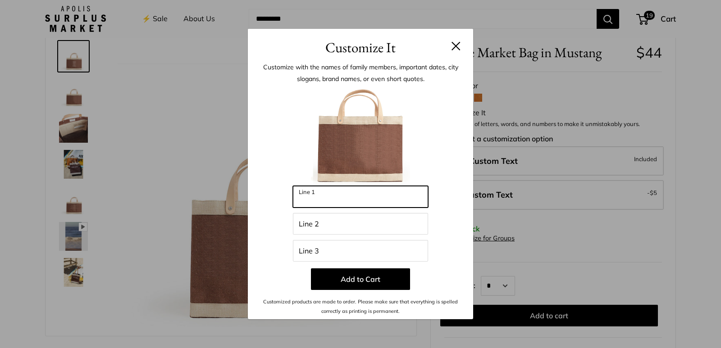
click at [387, 204] on input "Line 1" at bounding box center [360, 197] width 135 height 22
type input "*"
click at [456, 48] on button at bounding box center [455, 45] width 9 height 9
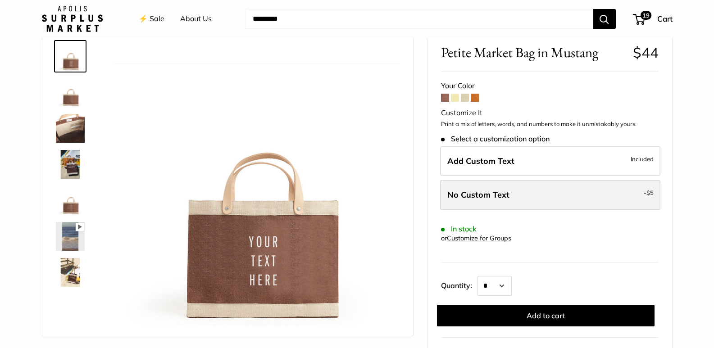
click at [588, 188] on label "No Custom Text - $5" at bounding box center [550, 195] width 220 height 30
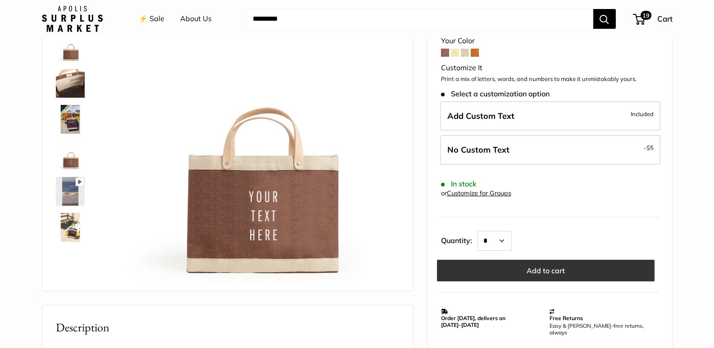
click at [573, 273] on button "Add to cart" at bounding box center [546, 271] width 218 height 22
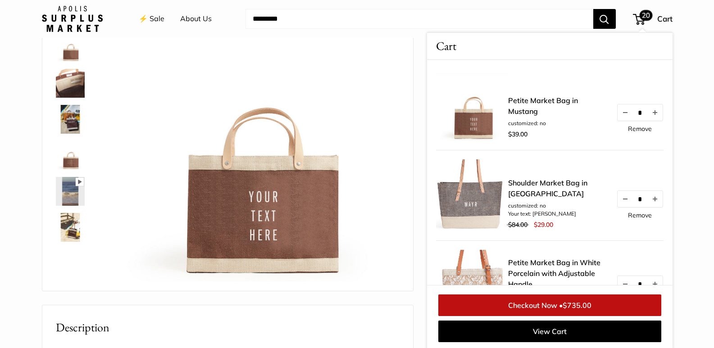
click at [591, 303] on span "$735.00" at bounding box center [577, 305] width 29 height 9
